Goal: Find specific page/section: Find specific page/section

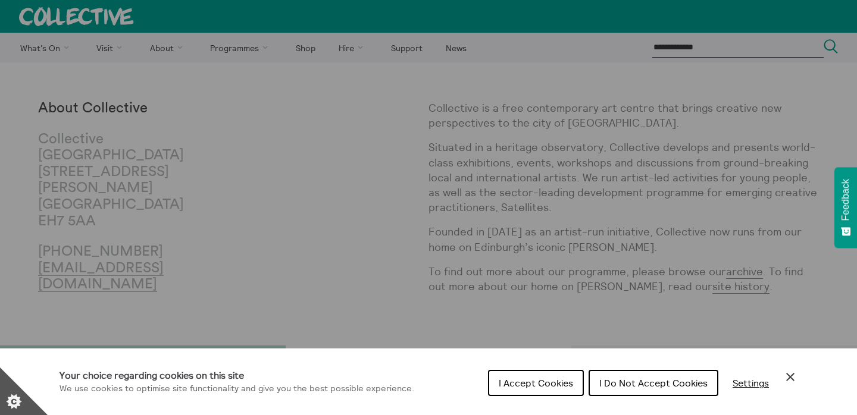
click at [518, 379] on span "I Accept Cookies" at bounding box center [535, 383] width 74 height 12
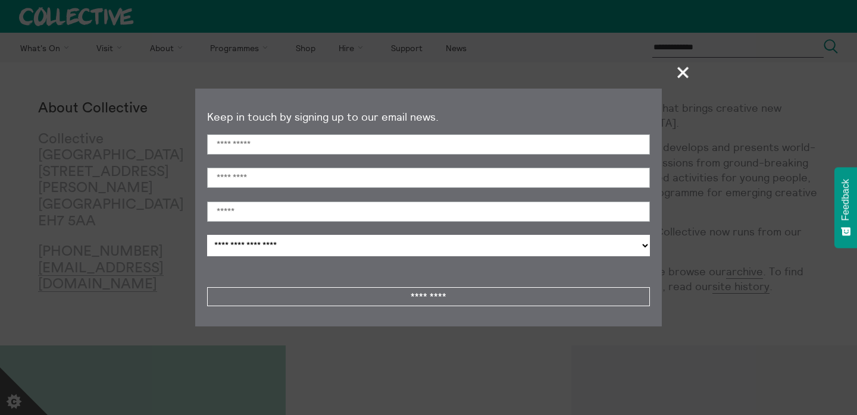
click at [681, 76] on span "+" at bounding box center [683, 72] width 35 height 35
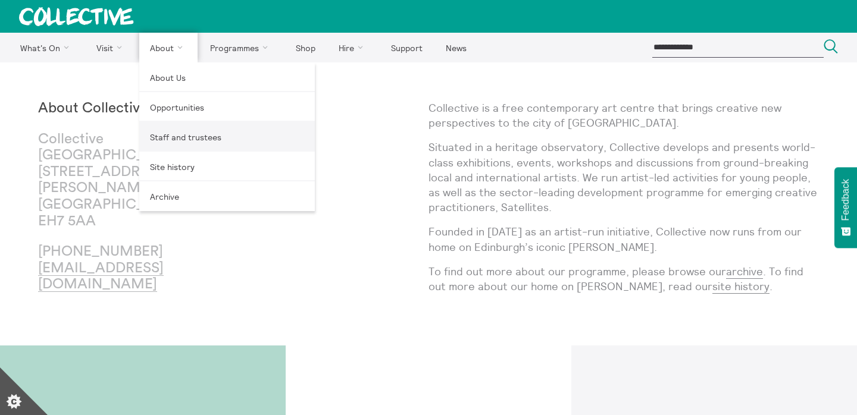
click at [170, 140] on link "Staff and trustees" at bounding box center [226, 137] width 175 height 30
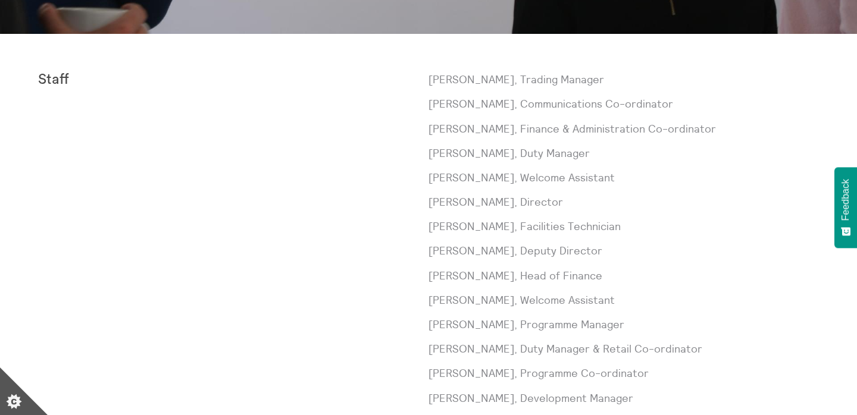
scroll to position [309, 0]
